Goal: Task Accomplishment & Management: Complete application form

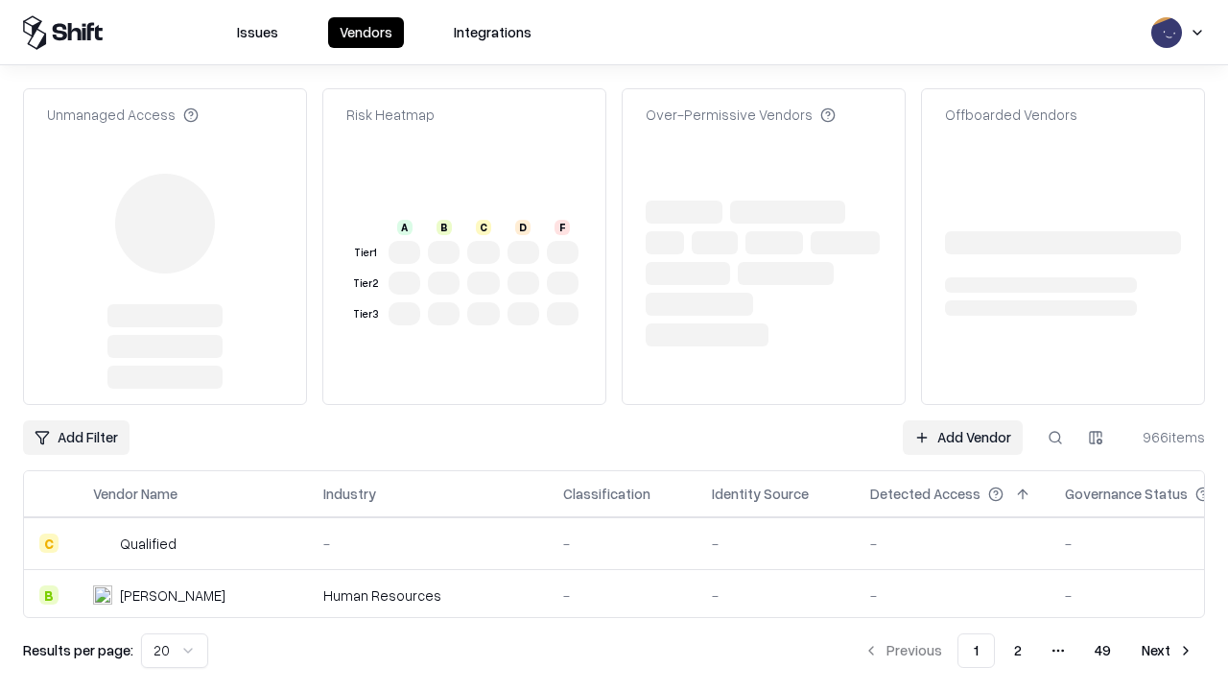
click at [962, 420] on link "Add Vendor" at bounding box center [963, 437] width 120 height 35
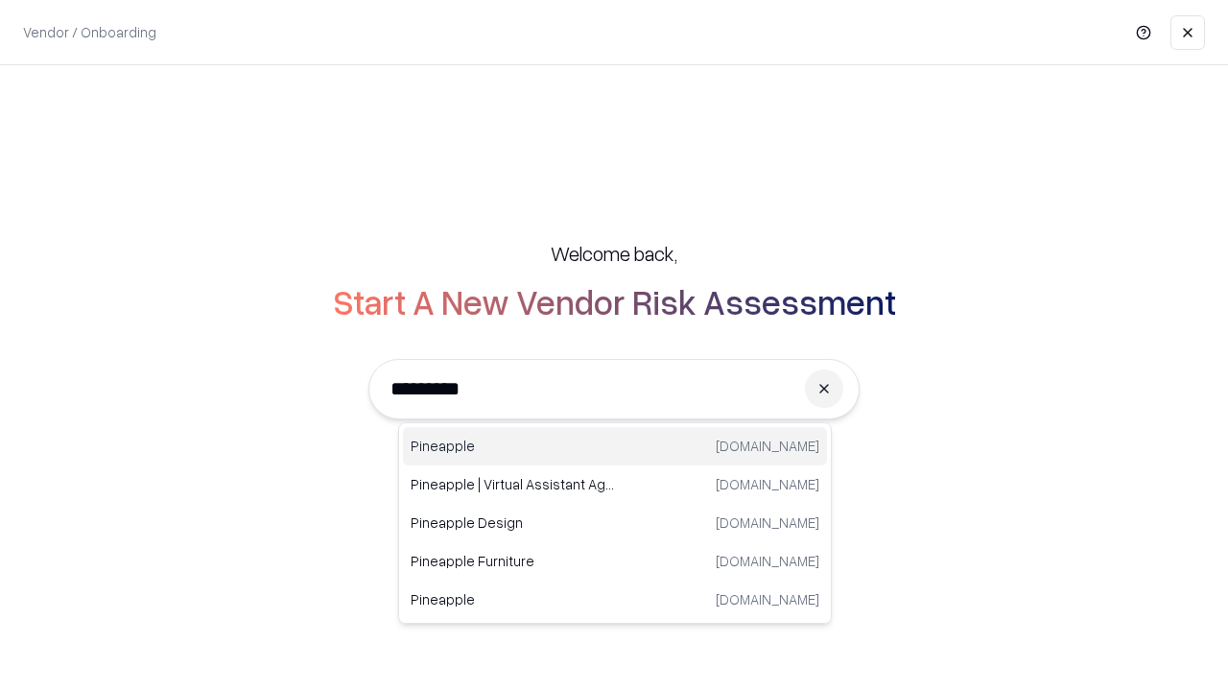
click at [615, 446] on div "Pineapple [DOMAIN_NAME]" at bounding box center [615, 446] width 424 height 38
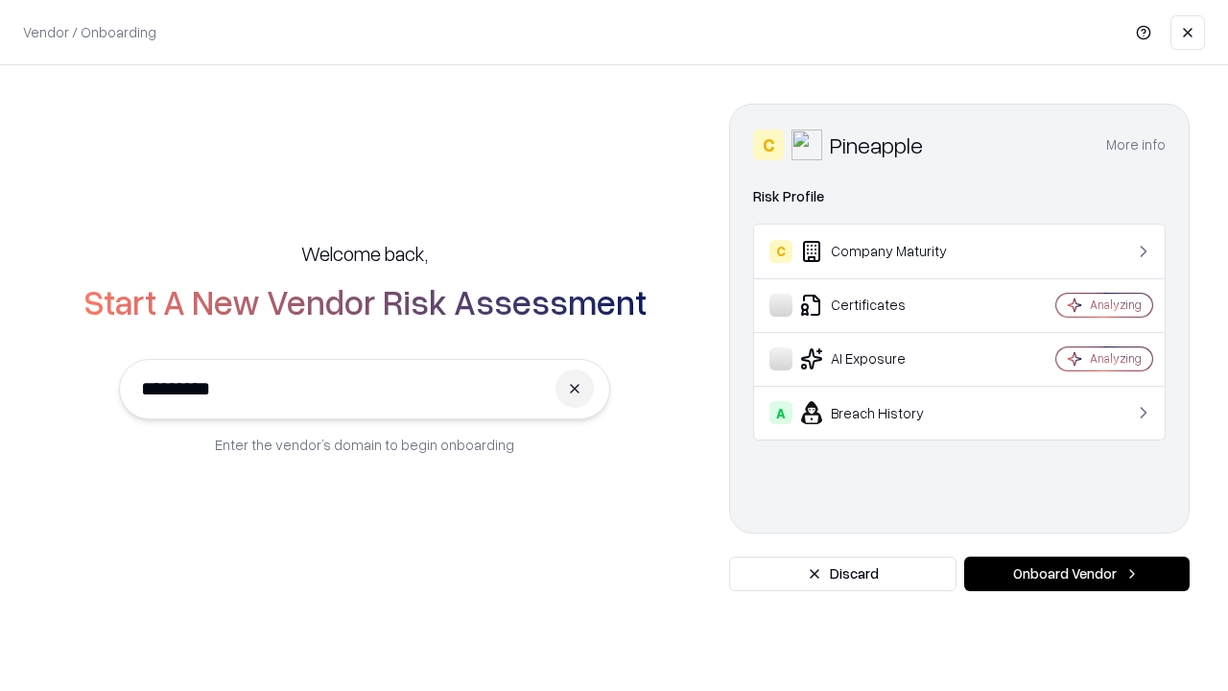
type input "*********"
click at [1076, 574] on button "Onboard Vendor" at bounding box center [1076, 573] width 225 height 35
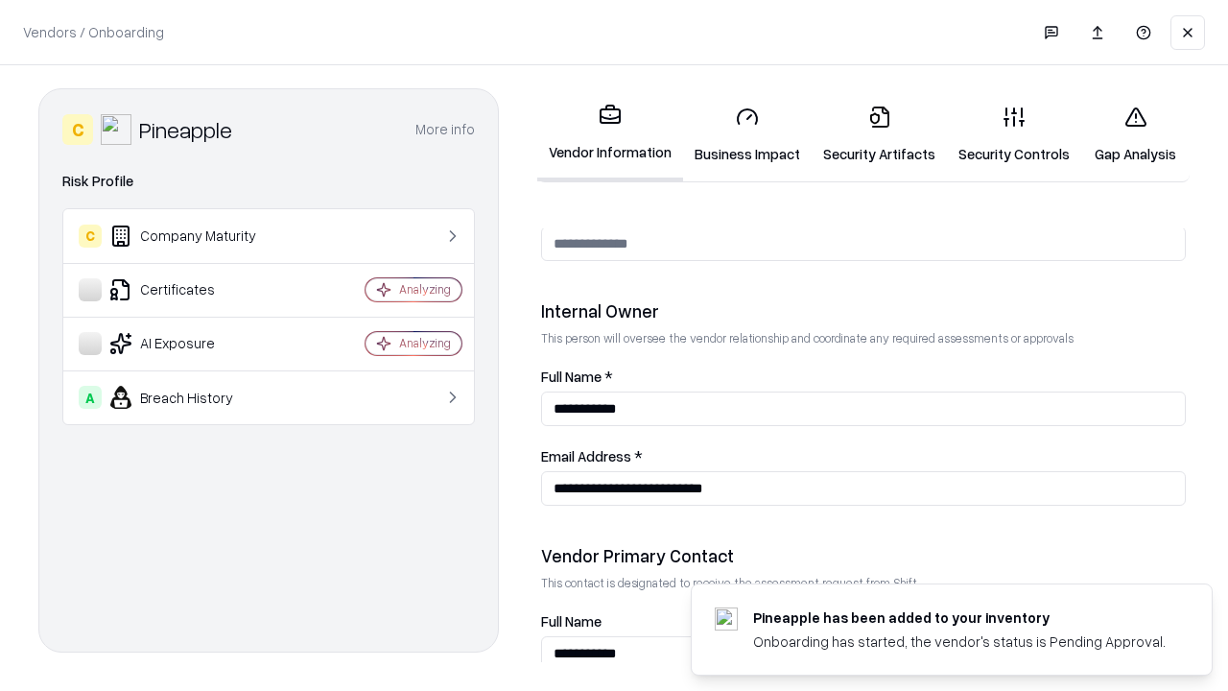
scroll to position [994, 0]
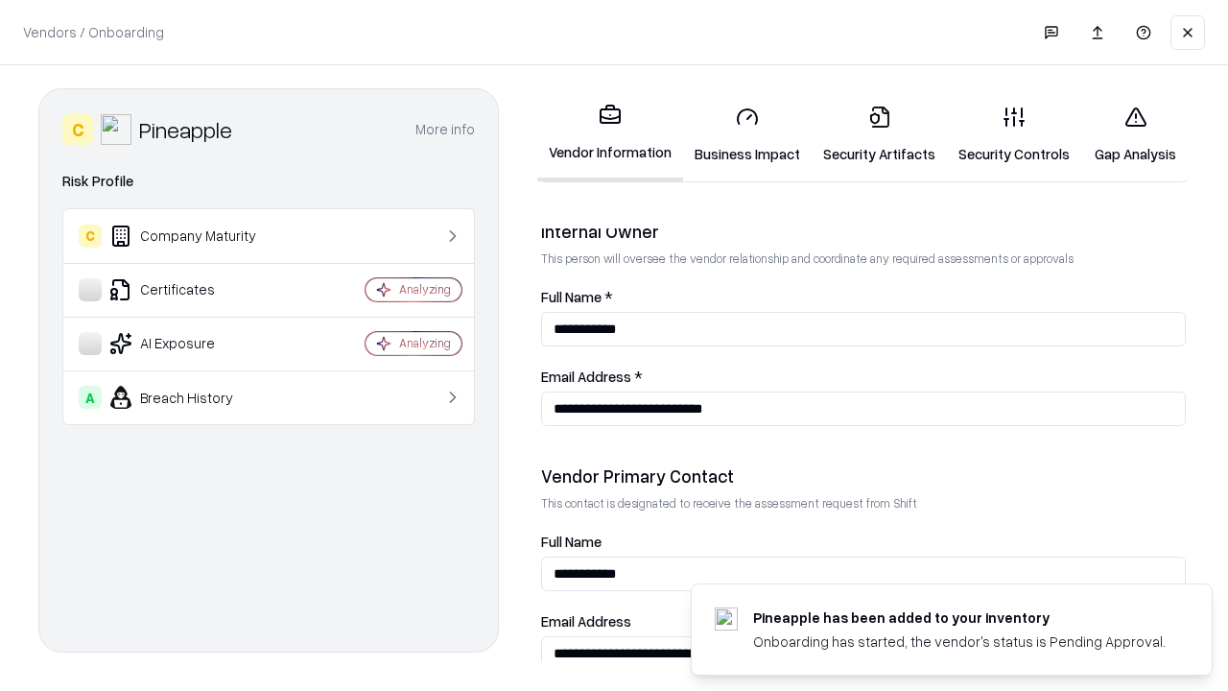
click at [879, 134] on link "Security Artifacts" at bounding box center [879, 134] width 135 height 89
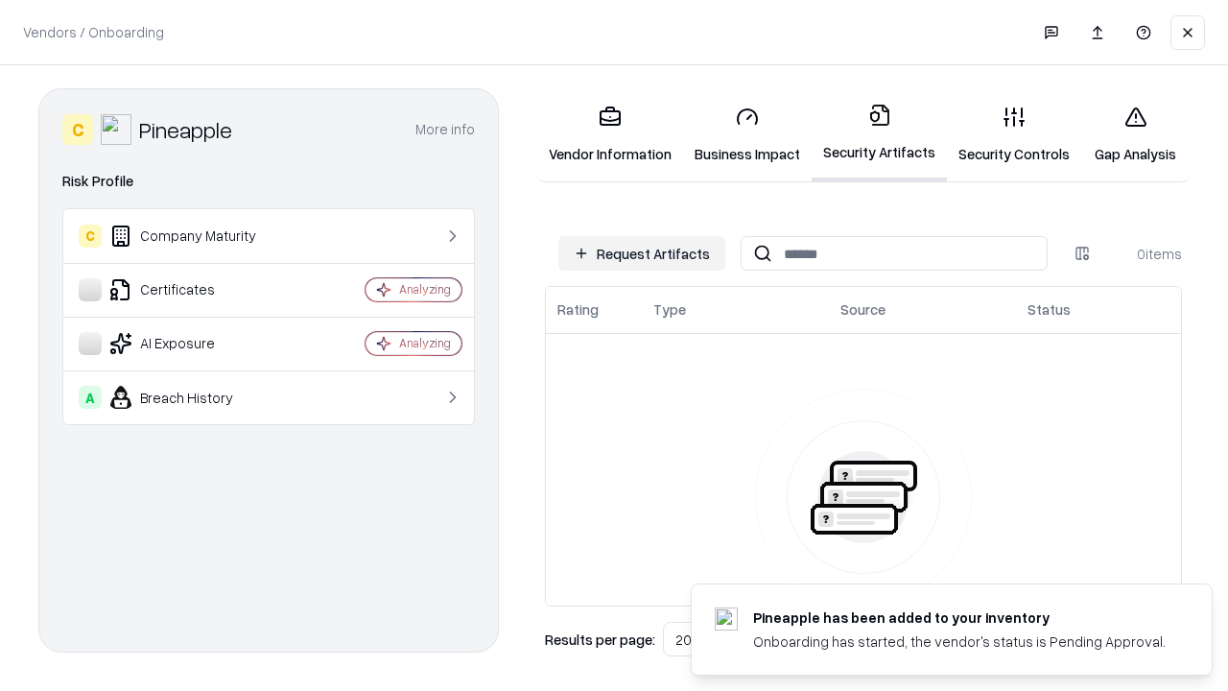
click at [642, 253] on button "Request Artifacts" at bounding box center [641, 253] width 167 height 35
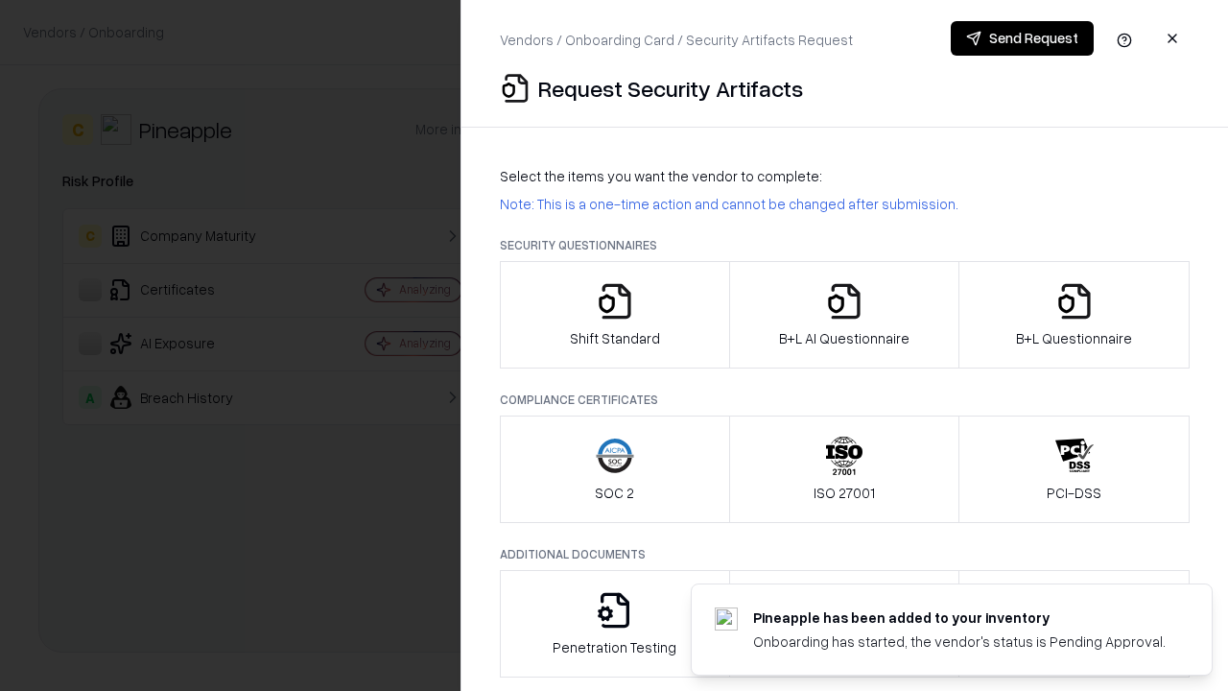
click at [1073, 315] on icon "button" at bounding box center [1074, 301] width 38 height 38
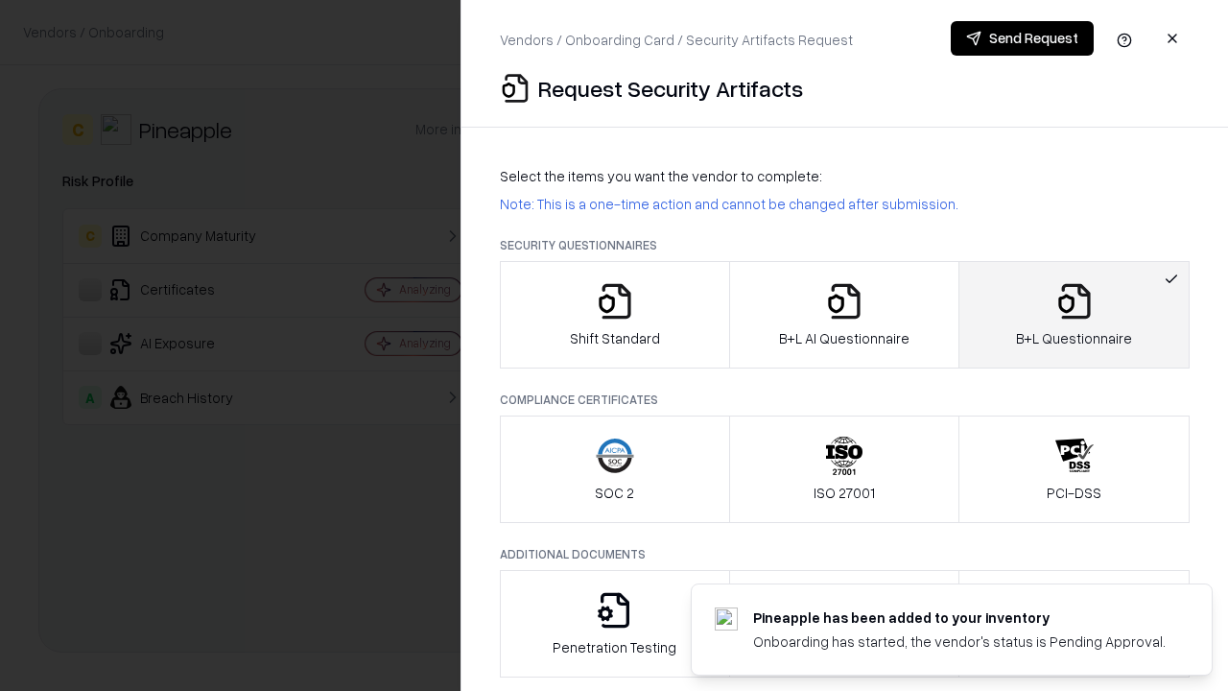
click at [843, 315] on icon "button" at bounding box center [844, 301] width 38 height 38
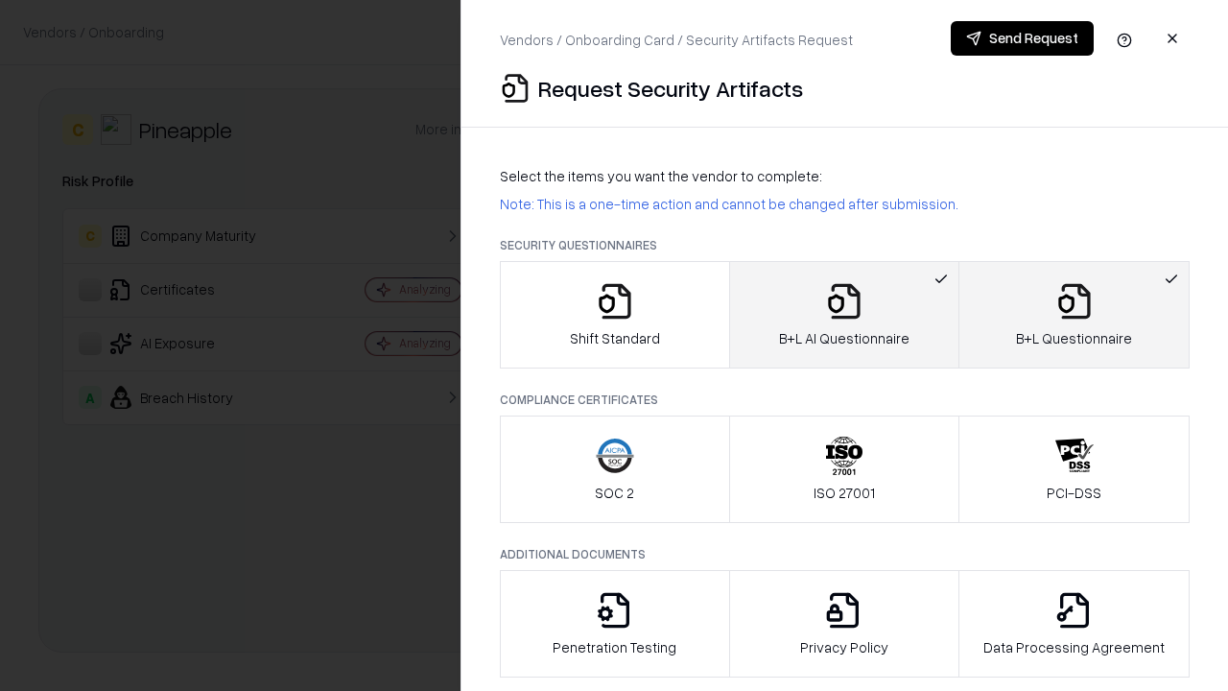
click at [1022, 38] on button "Send Request" at bounding box center [1022, 38] width 143 height 35
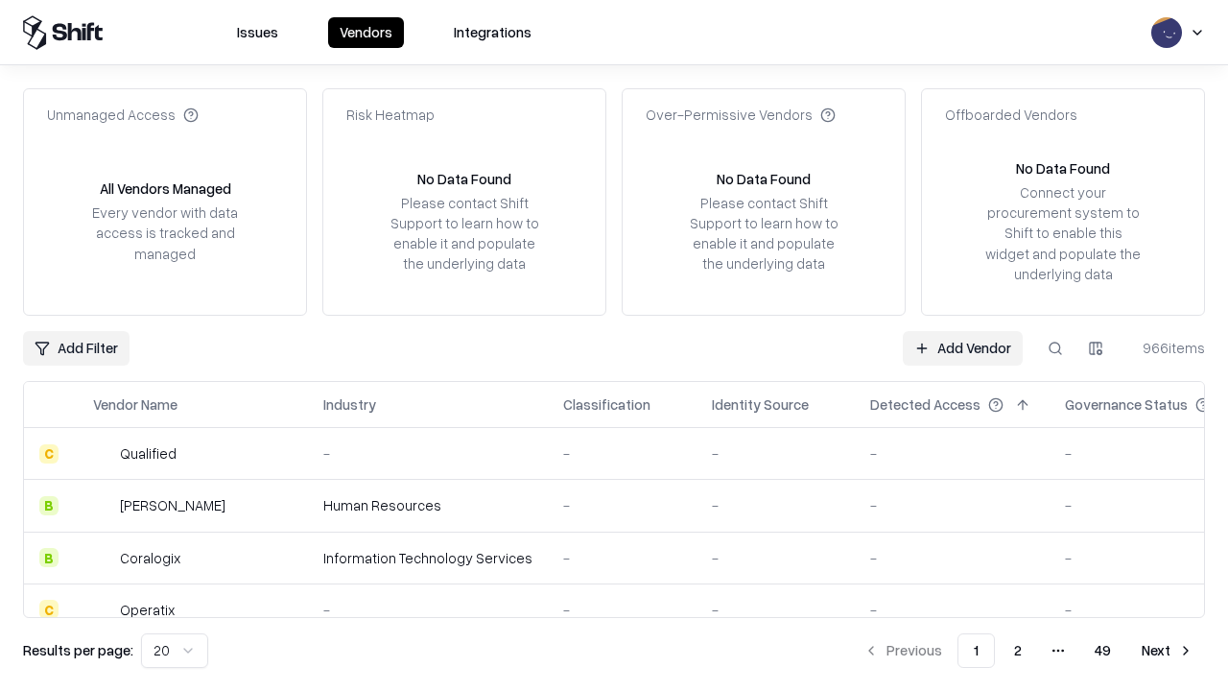
click at [1055, 347] on button at bounding box center [1055, 348] width 35 height 35
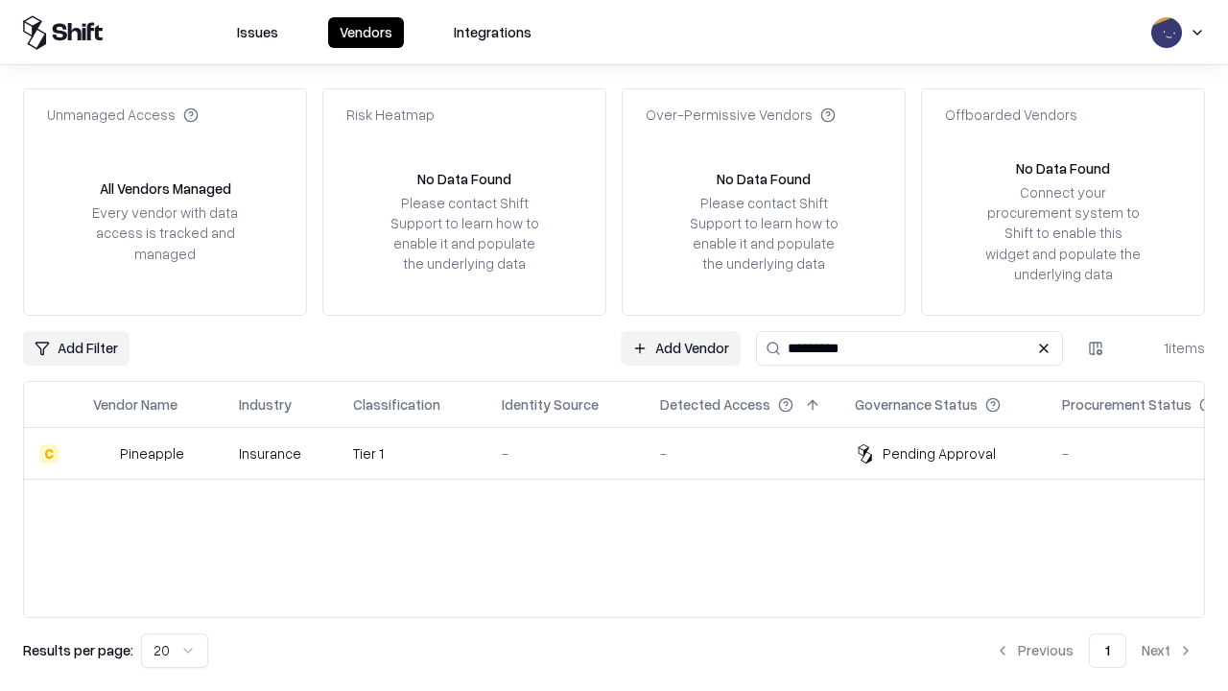
type input "*********"
click at [625, 453] on div "-" at bounding box center [566, 453] width 128 height 20
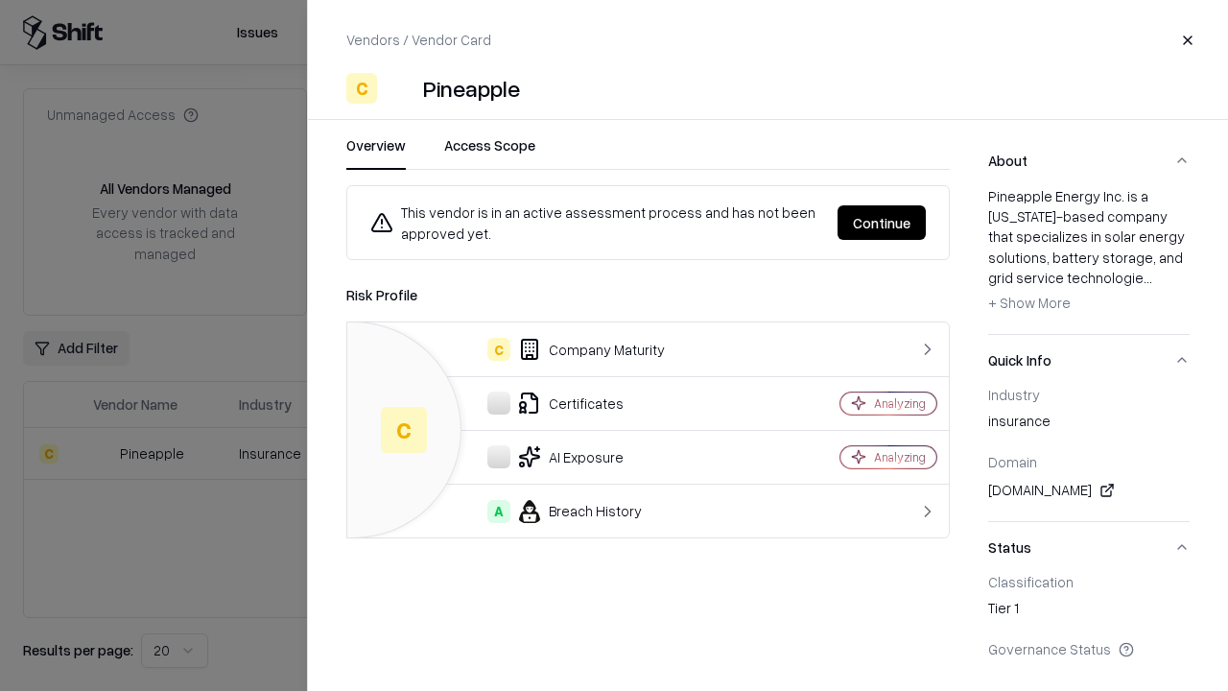
click at [882, 223] on button "Continue" at bounding box center [881, 222] width 88 height 35
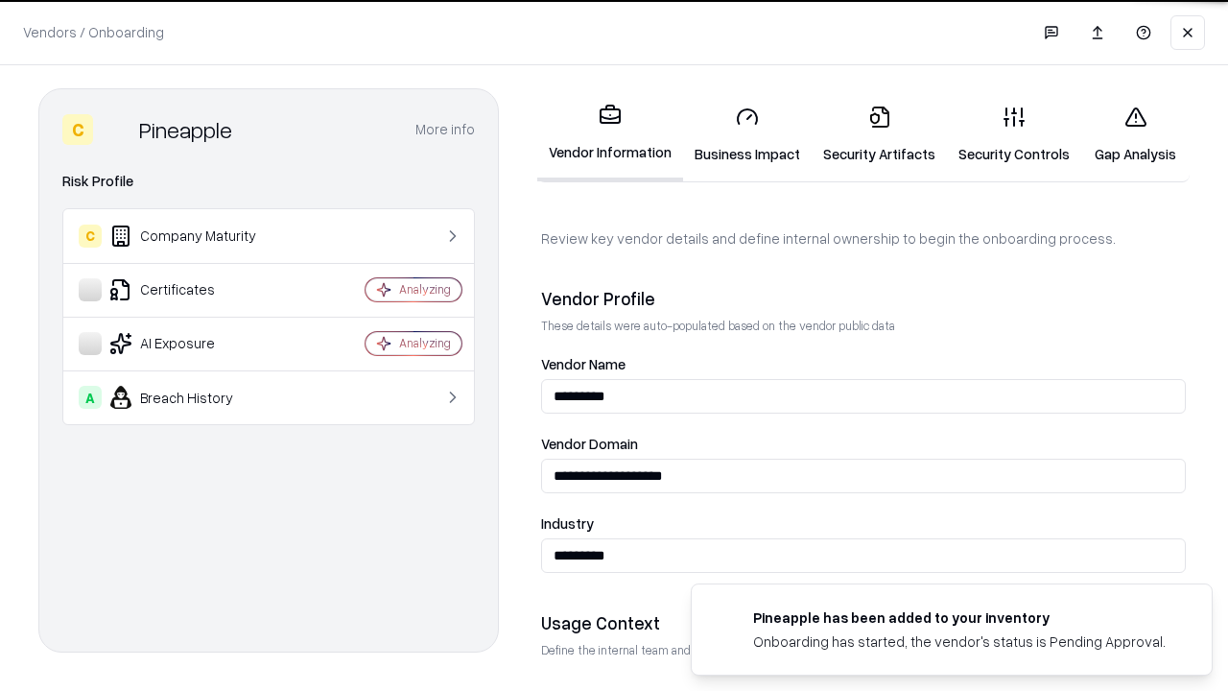
click at [879, 134] on link "Security Artifacts" at bounding box center [879, 134] width 135 height 89
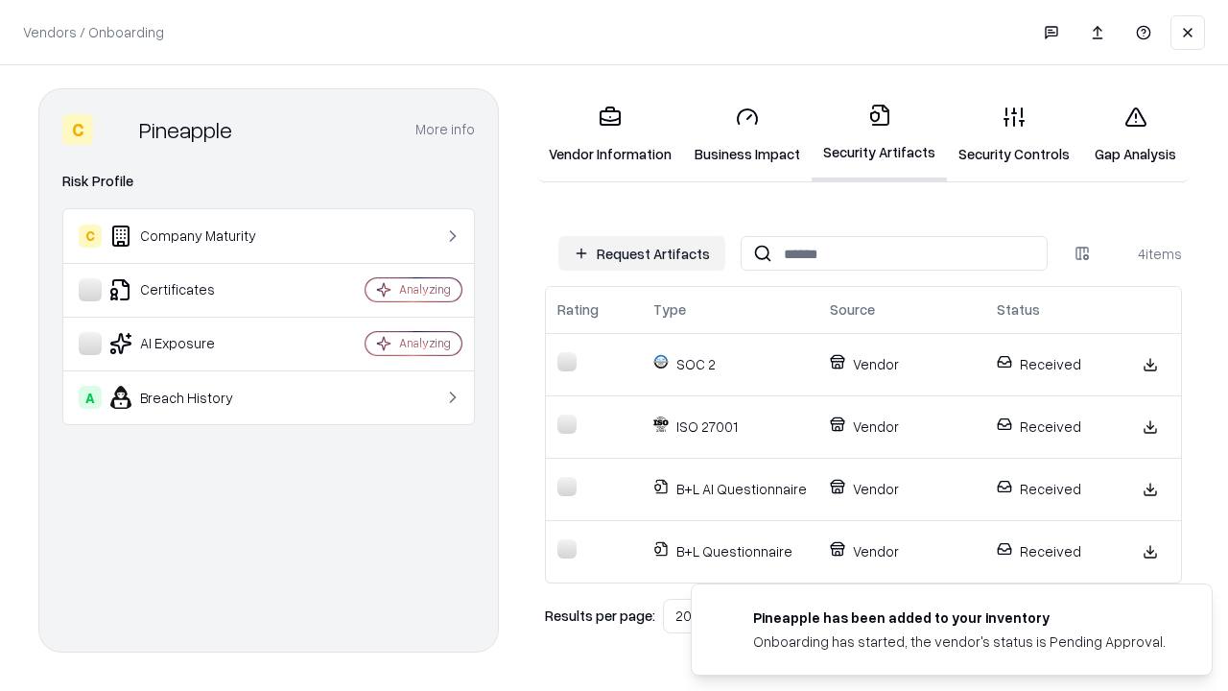
click at [1135, 134] on link "Gap Analysis" at bounding box center [1135, 134] width 108 height 89
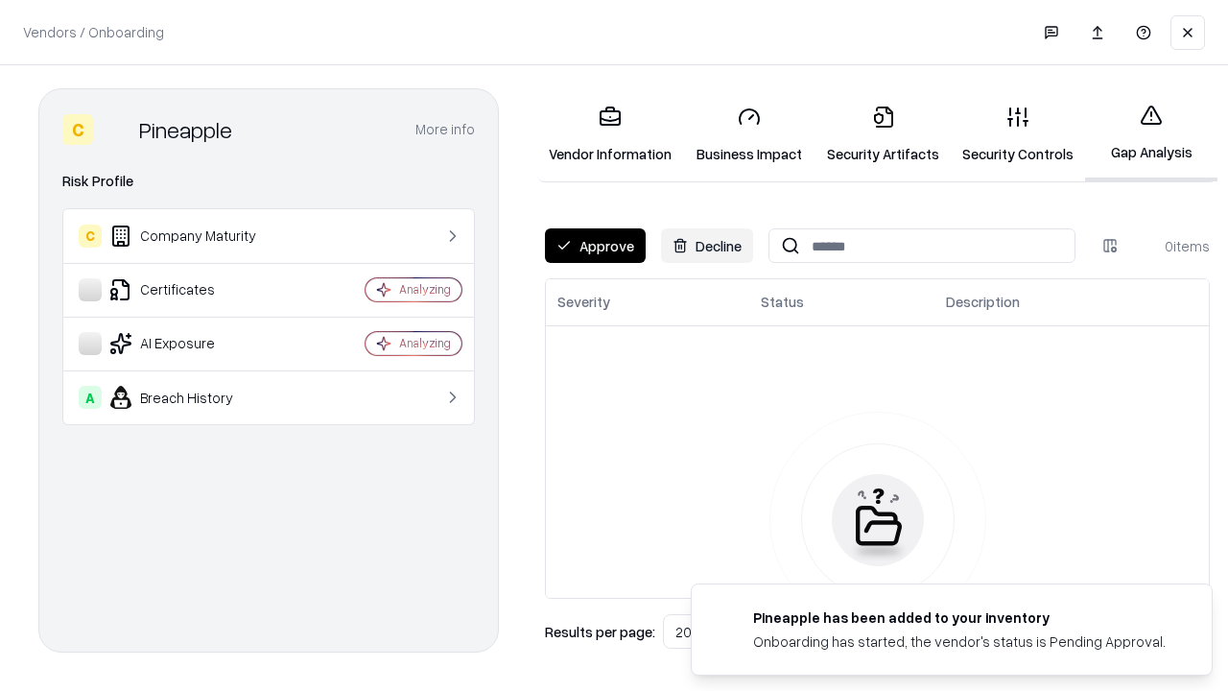
click at [595, 246] on button "Approve" at bounding box center [595, 245] width 101 height 35
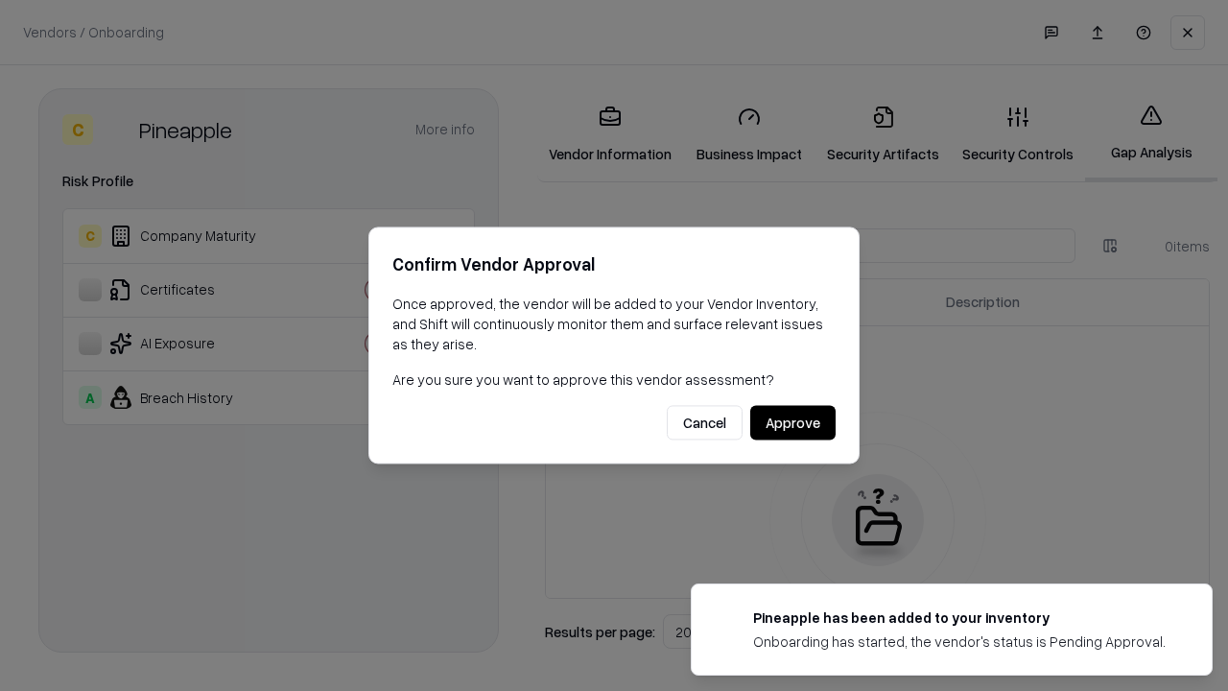
click at [792, 422] on button "Approve" at bounding box center [792, 423] width 85 height 35
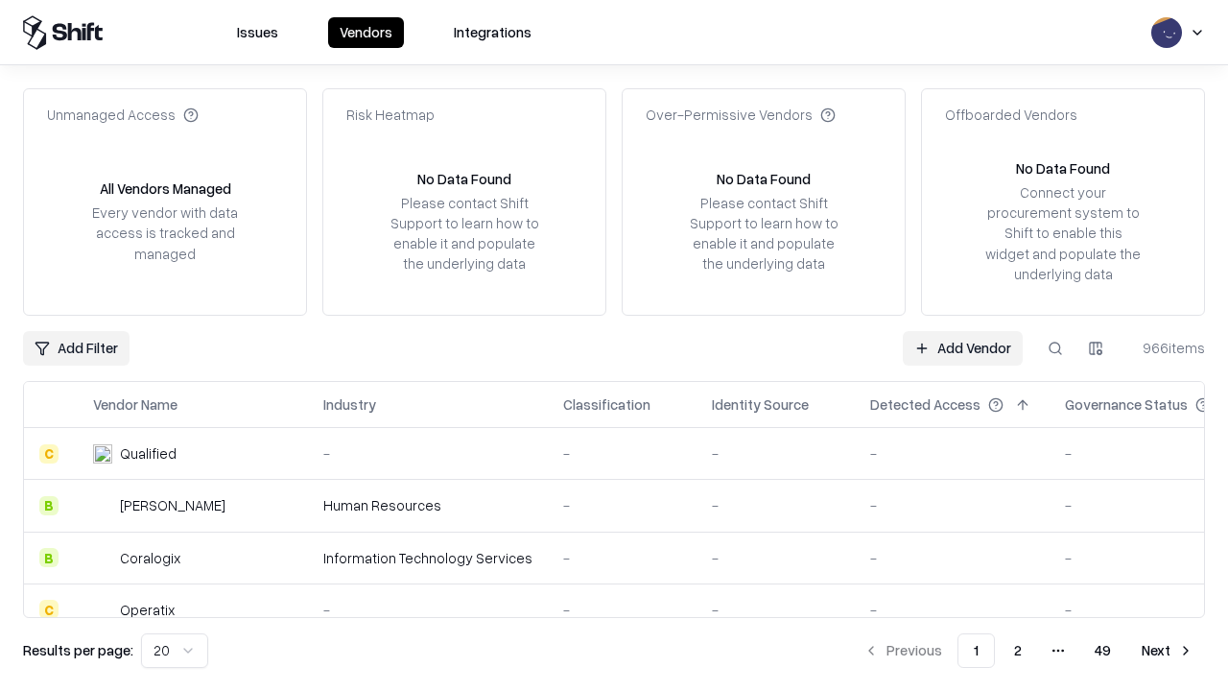
type input "*********"
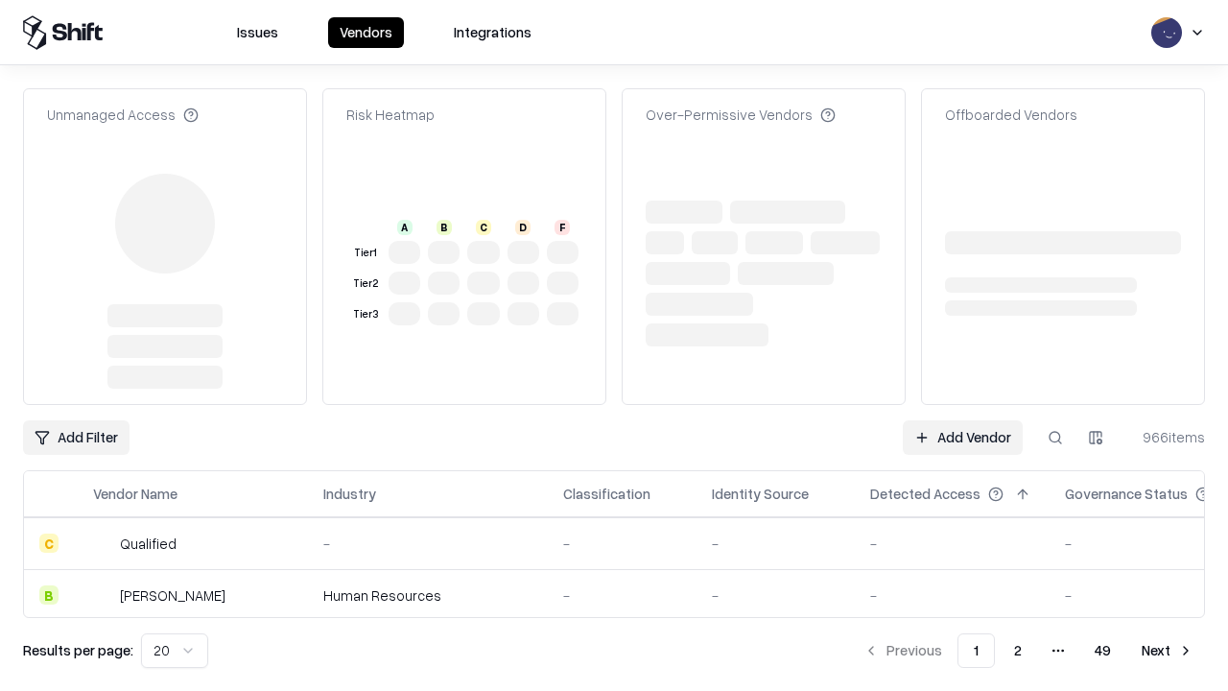
click at [962, 437] on link "Add Vendor" at bounding box center [963, 437] width 120 height 35
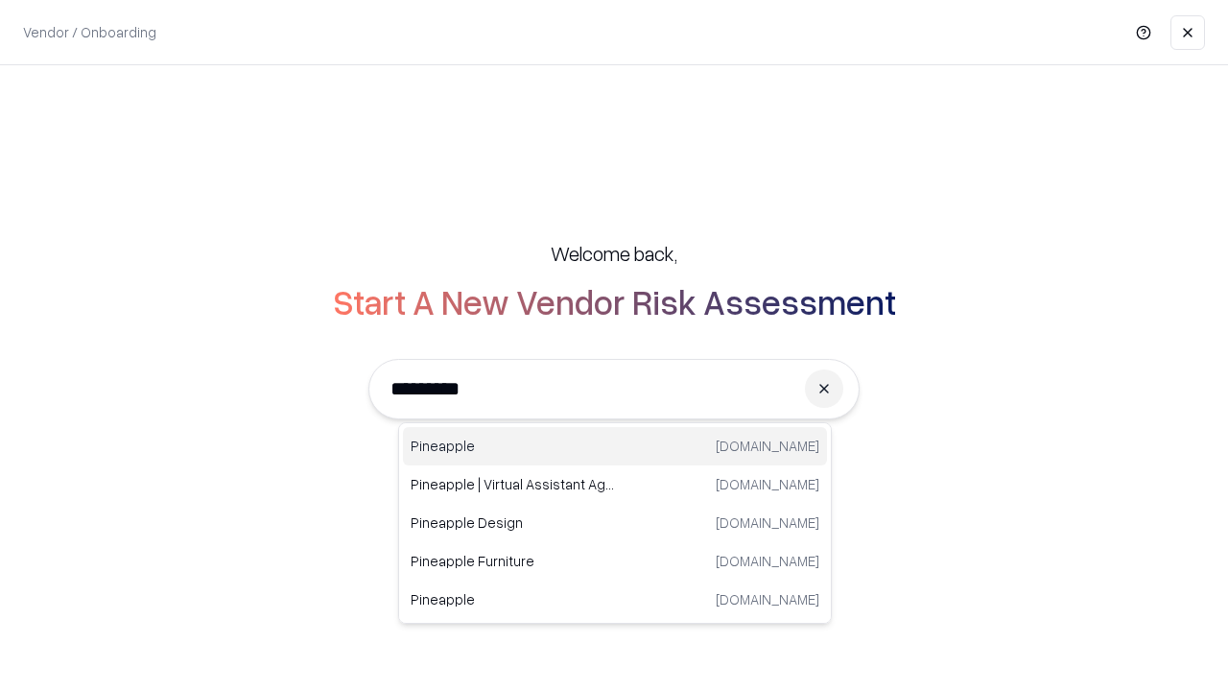
click at [615, 446] on div "Pineapple [DOMAIN_NAME]" at bounding box center [615, 446] width 424 height 38
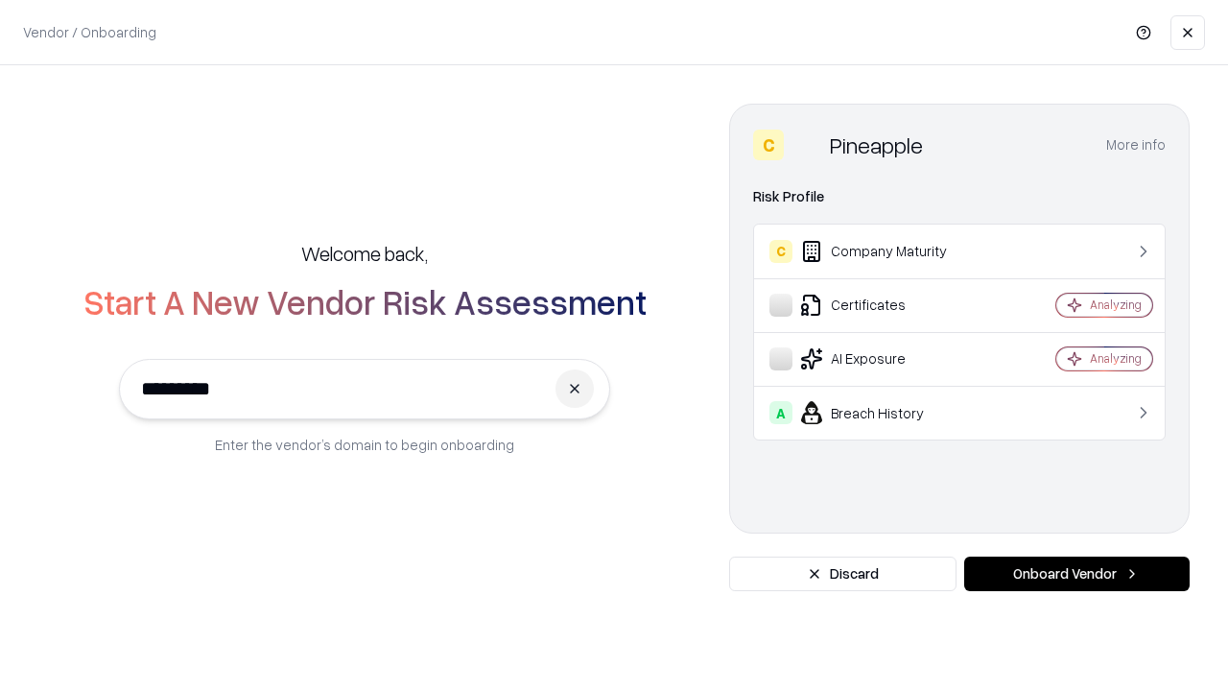
type input "*********"
click at [1076, 574] on button "Onboard Vendor" at bounding box center [1076, 573] width 225 height 35
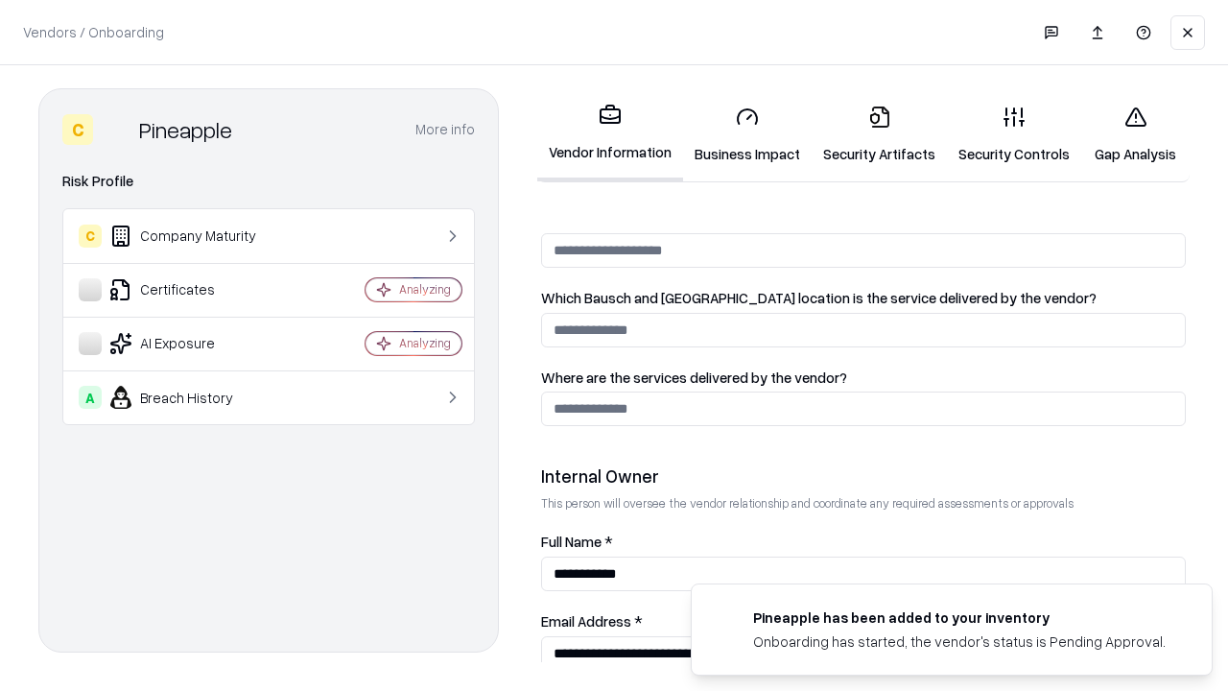
scroll to position [994, 0]
